Goal: Information Seeking & Learning: Understand process/instructions

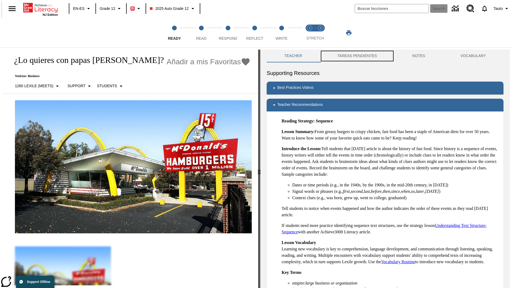
click at [354, 56] on button "TAREAS PENDIENTES" at bounding box center [357, 56] width 75 height 13
click at [357, 56] on button "TAREAS PENDIENTES" at bounding box center [357, 56] width 75 height 13
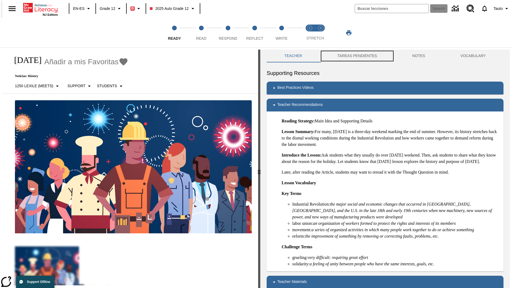
click at [357, 56] on button "TAREAS PENDIENTES" at bounding box center [357, 56] width 75 height 13
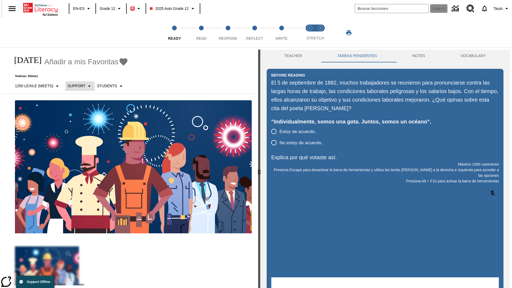
click at [77, 86] on p "Support" at bounding box center [77, 86] width 18 height 6
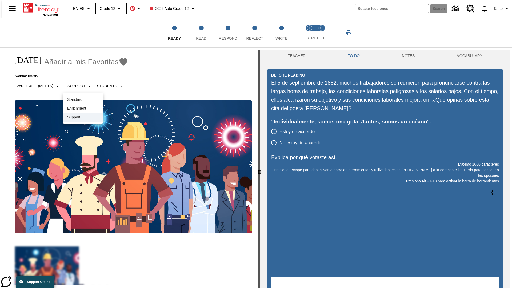
click at [83, 117] on p "Support" at bounding box center [82, 118] width 31 height 6
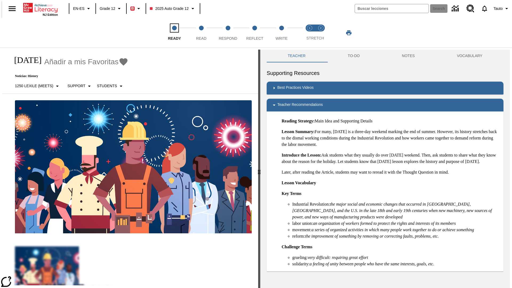
click at [175, 33] on span "Ready" at bounding box center [174, 36] width 13 height 10
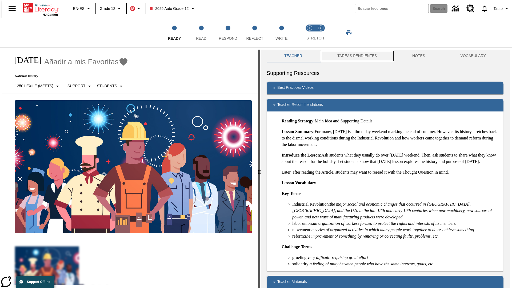
click at [354, 56] on button "TAREAS PENDIENTES" at bounding box center [357, 56] width 75 height 13
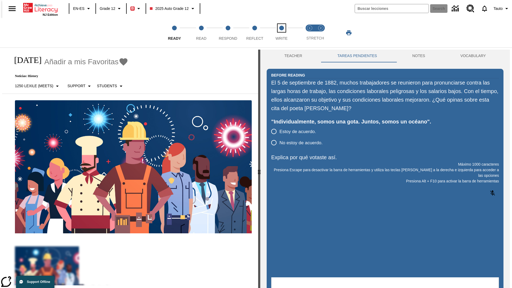
click at [282, 33] on span "Write" at bounding box center [282, 36] width 12 height 10
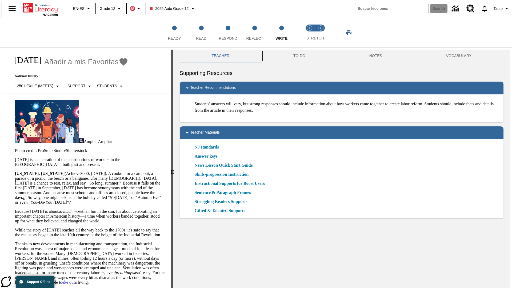
scroll to position [0, 0]
click at [299, 56] on button "TAREAS PENDIENTES" at bounding box center [303, 55] width 97 height 13
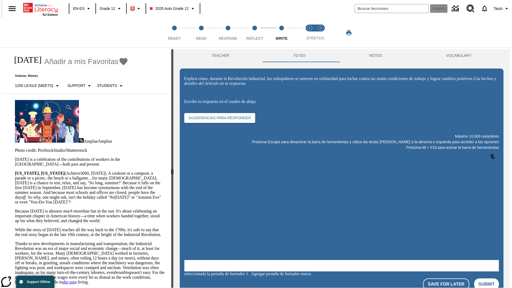
scroll to position [0, 0]
